Goal: Information Seeking & Learning: Check status

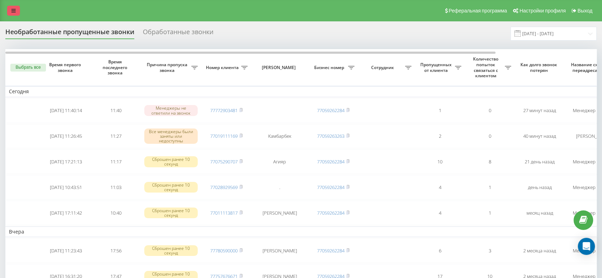
click at [14, 6] on link at bounding box center [13, 11] width 13 height 10
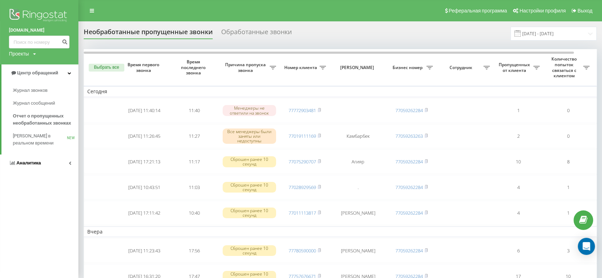
click at [38, 162] on span "Аналитика" at bounding box center [28, 162] width 25 height 5
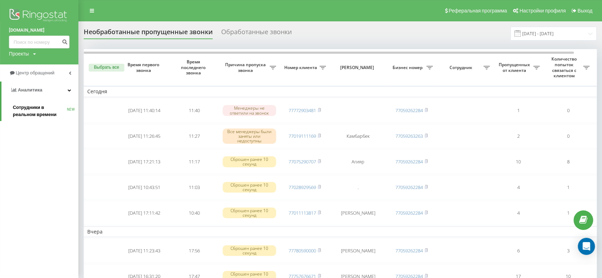
click at [33, 107] on span "Сотрудники в реальном времени" at bounding box center [40, 111] width 54 height 14
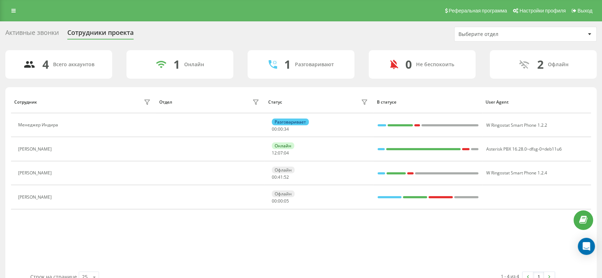
drag, startPoint x: 269, startPoint y: 235, endPoint x: 271, endPoint y: 228, distance: 6.5
click at [269, 234] on div "Сотрудник Отдел Статус В статусе User Agent Менеджер Индира Разговаривает 00 : …" at bounding box center [300, 181] width 579 height 181
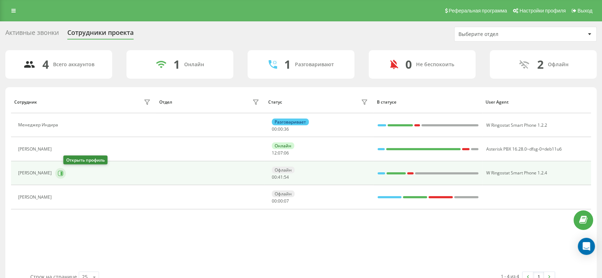
click at [66, 173] on button at bounding box center [60, 173] width 11 height 11
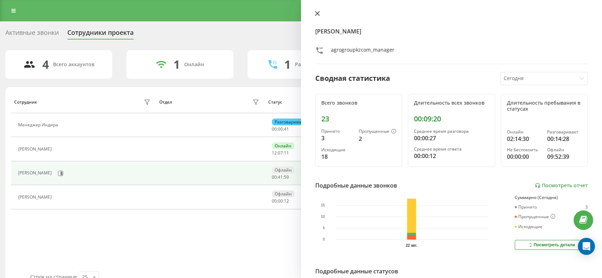
click at [315, 14] on icon at bounding box center [317, 13] width 5 height 5
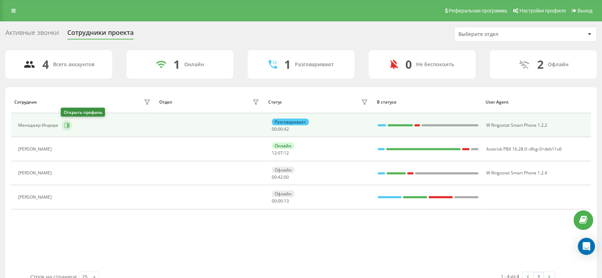
click at [67, 124] on icon at bounding box center [68, 126] width 2 height 4
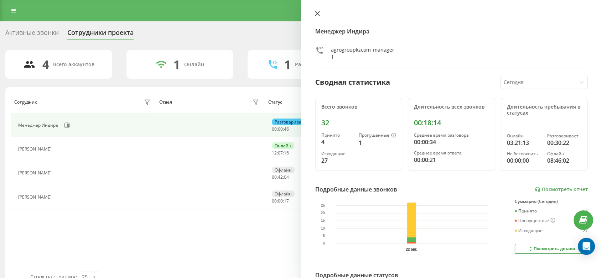
click at [318, 13] on icon at bounding box center [317, 13] width 5 height 5
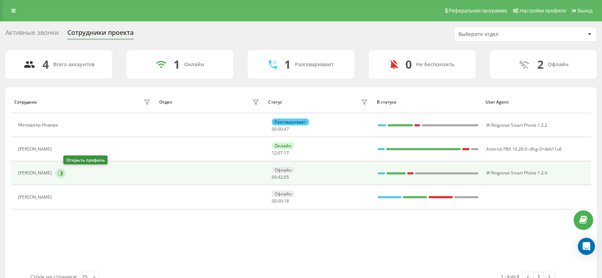
click at [63, 173] on icon at bounding box center [61, 173] width 6 height 6
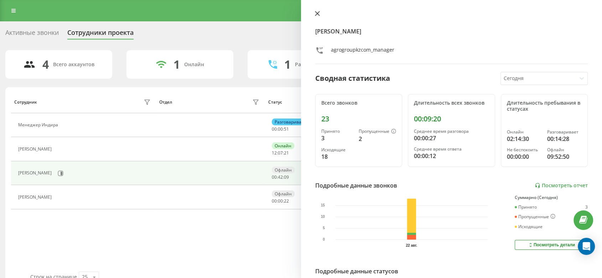
click at [319, 16] on button at bounding box center [317, 14] width 9 height 7
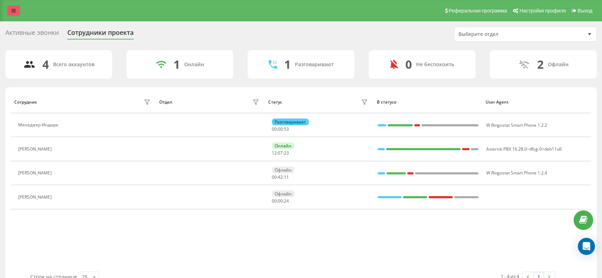
click at [11, 12] on icon at bounding box center [13, 10] width 4 height 5
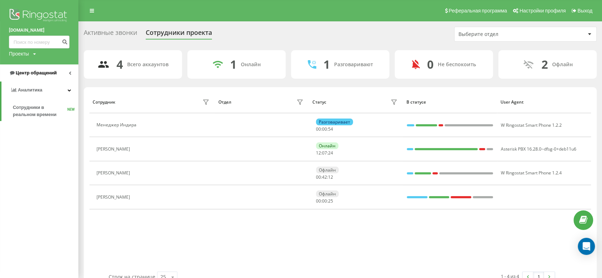
click at [40, 74] on span "Центр обращений" at bounding box center [36, 72] width 41 height 5
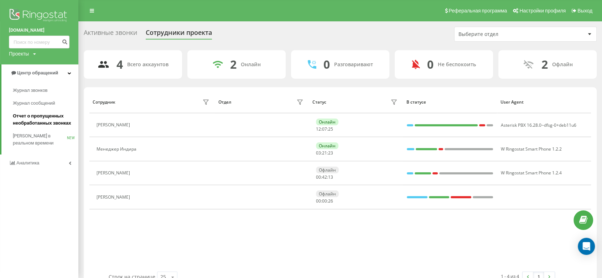
click at [49, 113] on span "Отчет о пропущенных необработанных звонках" at bounding box center [44, 119] width 62 height 14
